Goal: Information Seeking & Learning: Understand process/instructions

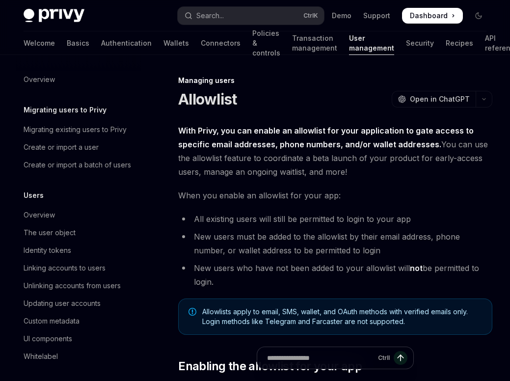
type textarea "*"
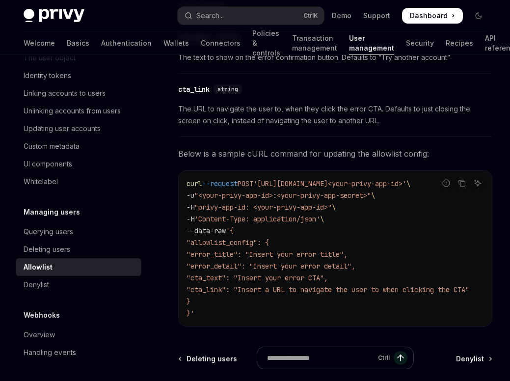
scroll to position [2316, 0]
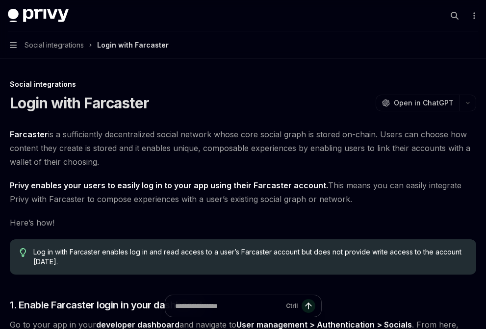
click at [201, 17] on div "Privy Docs home page" at bounding box center [223, 16] width 431 height 14
